Goal: Task Accomplishment & Management: Manage account settings

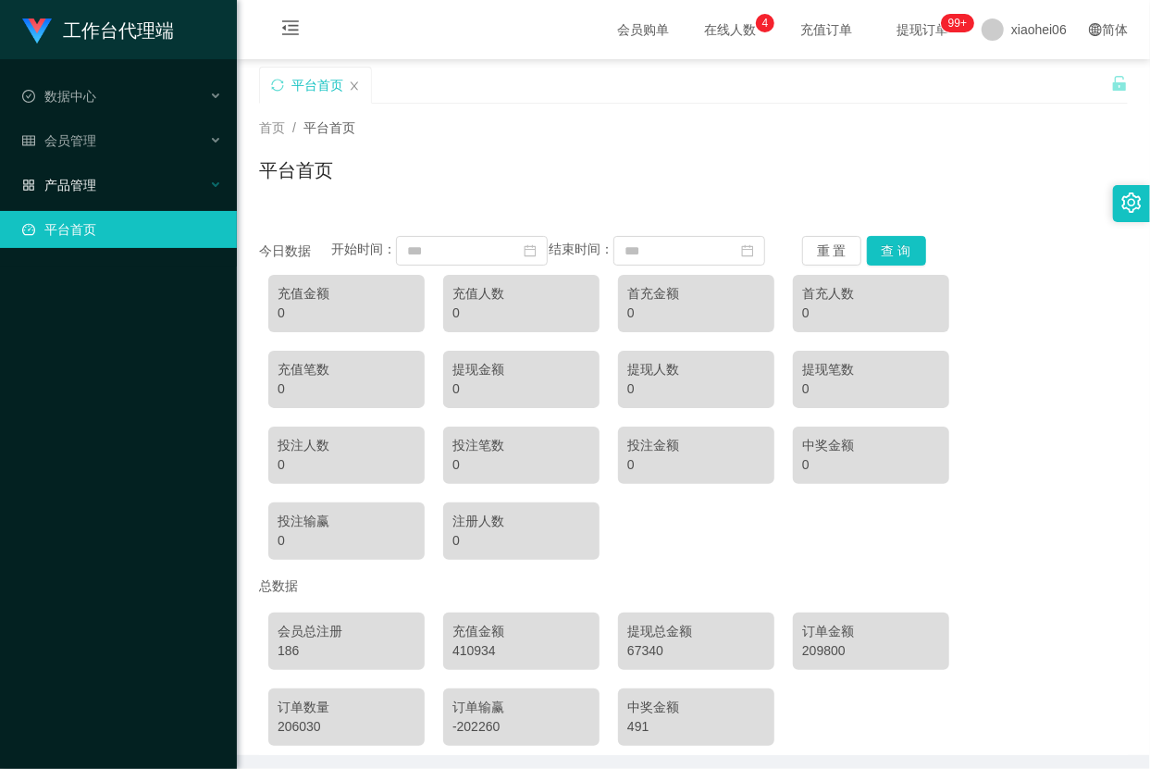
click at [126, 168] on div "产品管理" at bounding box center [118, 185] width 237 height 37
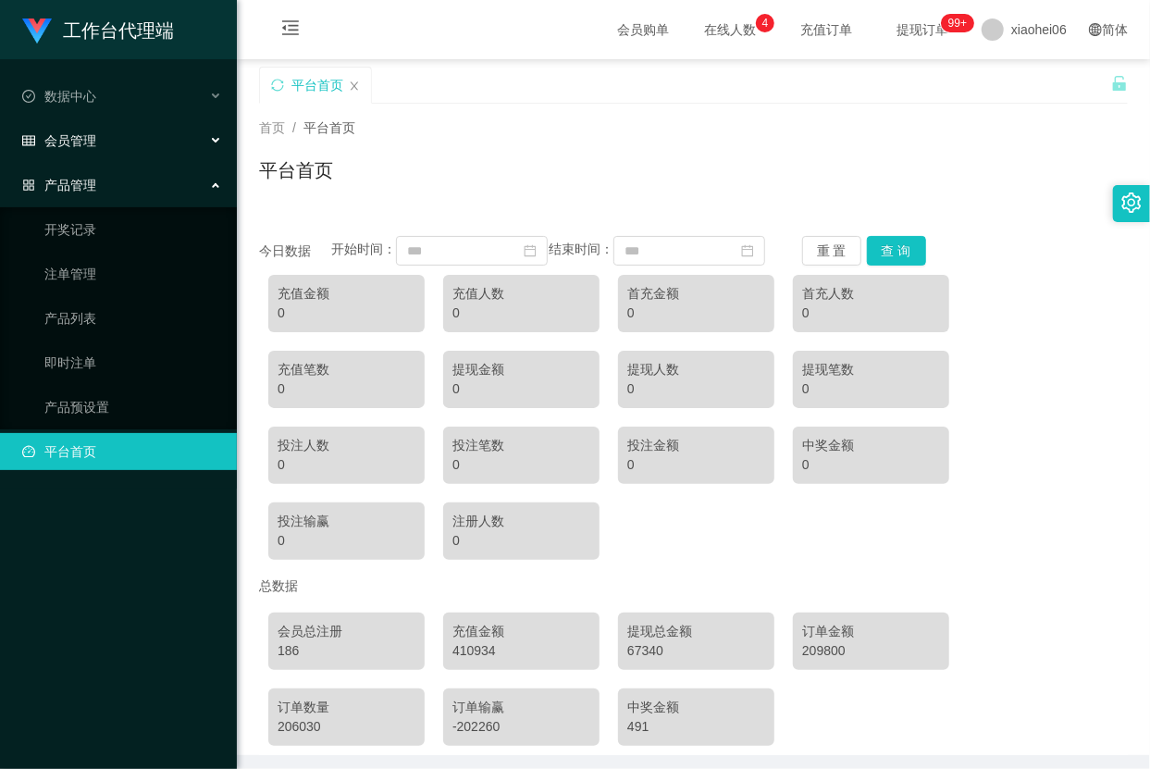
click at [134, 136] on div "会员管理" at bounding box center [118, 140] width 237 height 37
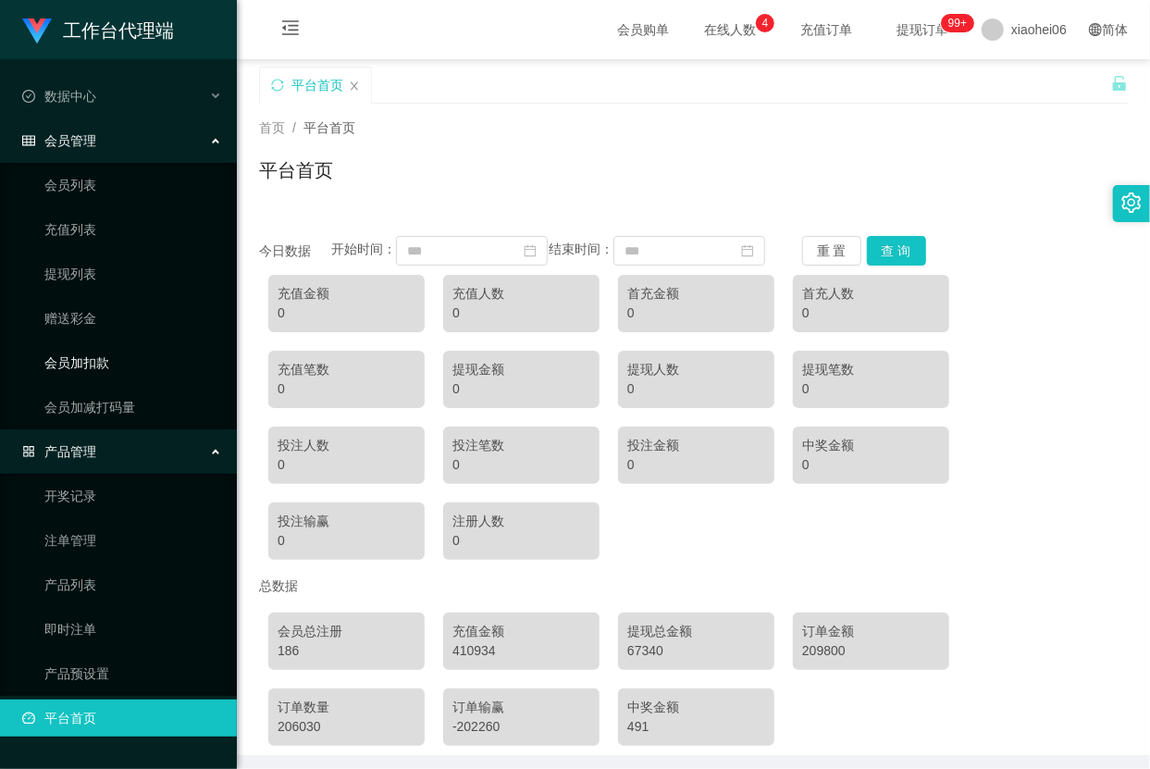
click at [104, 352] on link "会员加扣款" at bounding box center [133, 362] width 178 height 37
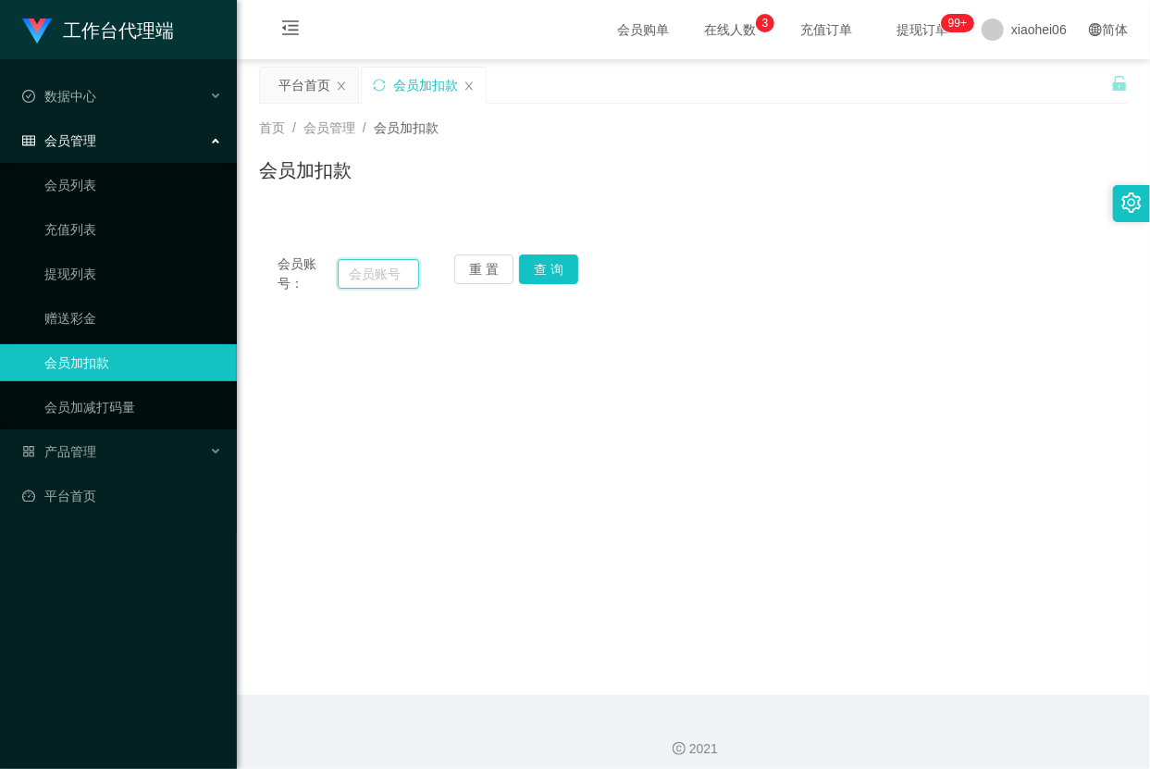
click at [383, 269] on input "text" at bounding box center [378, 274] width 81 height 30
paste input "2507wh"
type input "2507wh"
click at [562, 264] on button "查 询" at bounding box center [548, 269] width 59 height 30
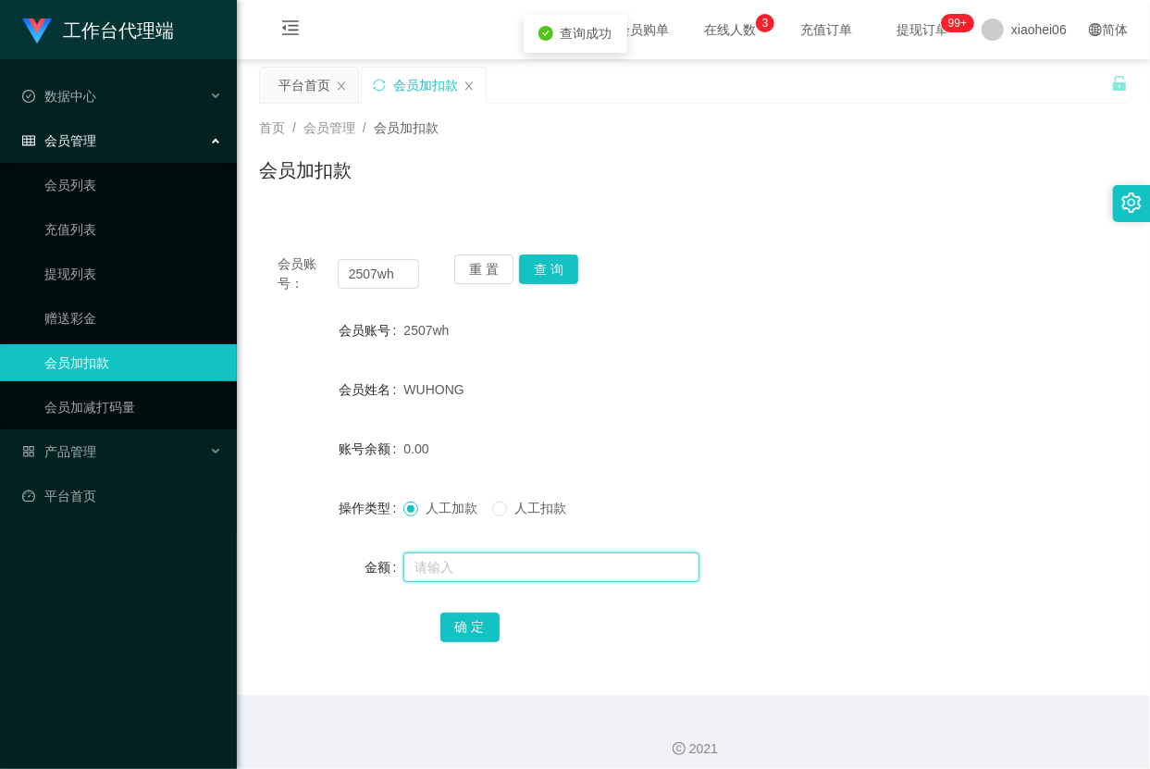
click at [482, 566] on input "text" at bounding box center [551, 567] width 296 height 30
type input "1000"
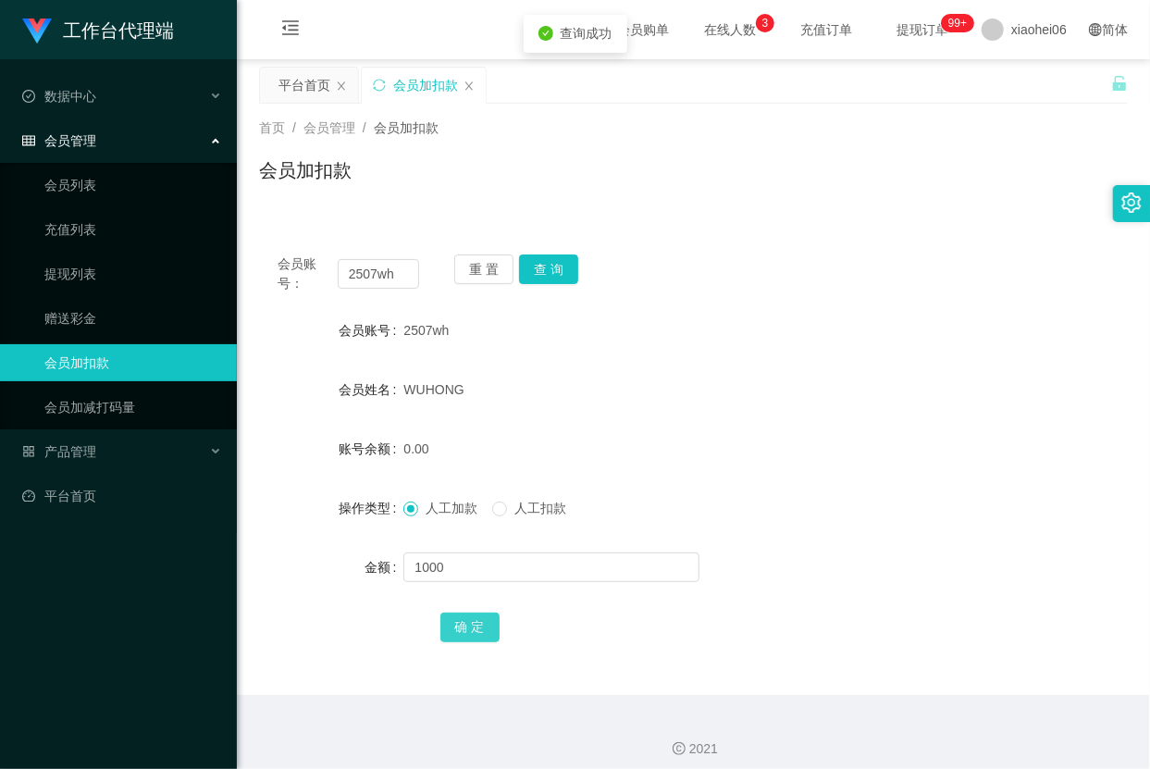
click at [474, 622] on button "确 定" at bounding box center [469, 627] width 59 height 30
